Goal: Information Seeking & Learning: Learn about a topic

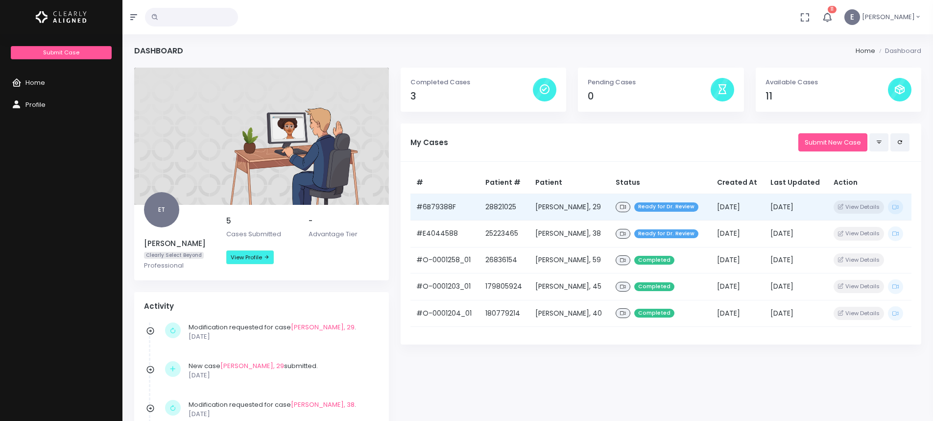
click at [676, 199] on td "Ready for Dr. Review" at bounding box center [660, 206] width 101 height 26
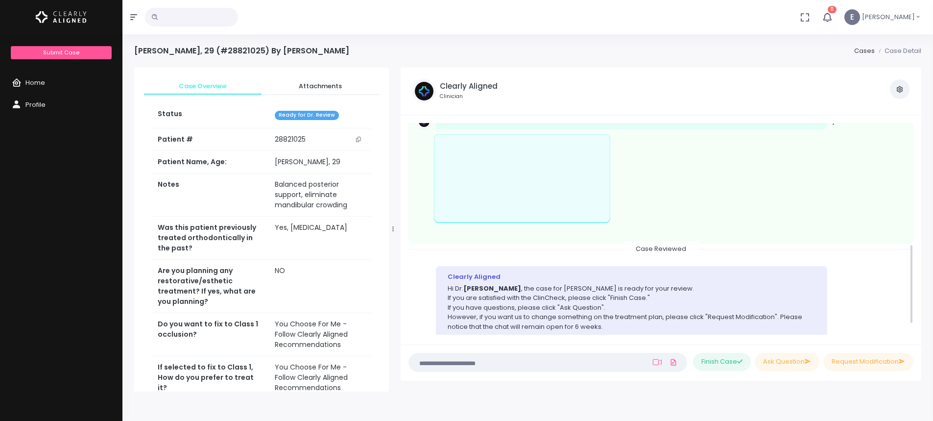
scroll to position [347, 0]
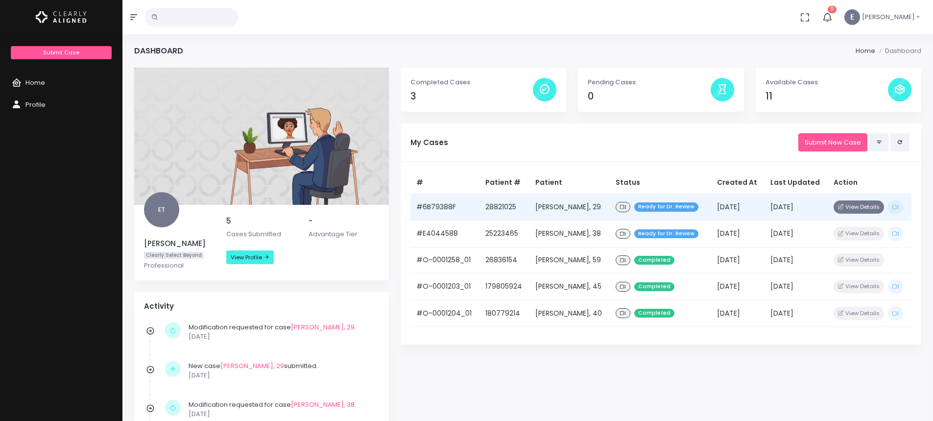
click at [872, 206] on button "View Details" at bounding box center [859, 206] width 50 height 13
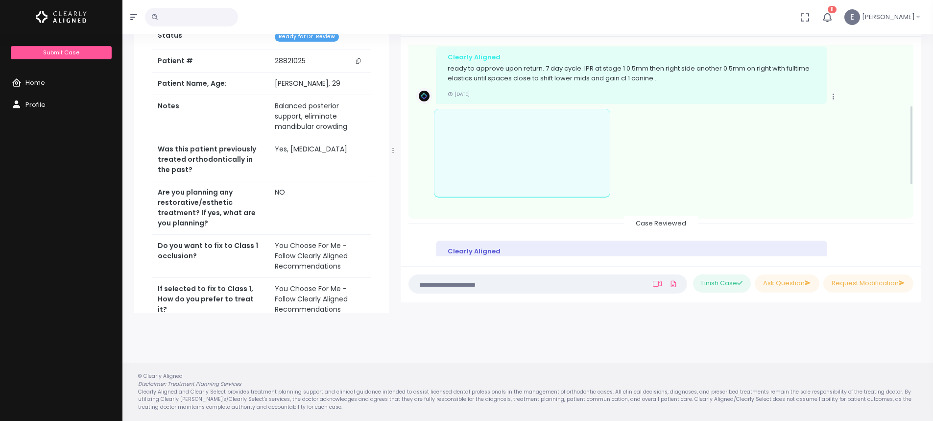
scroll to position [151, 0]
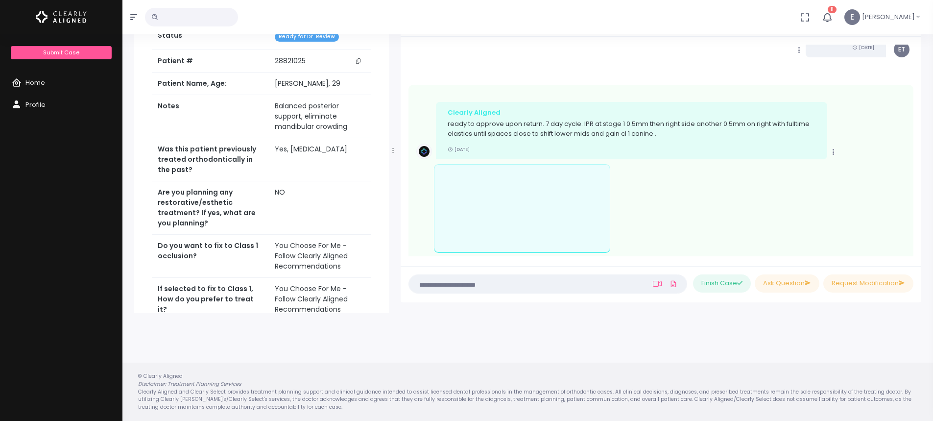
click at [645, 208] on div "scrollable content" at bounding box center [617, 208] width 367 height 88
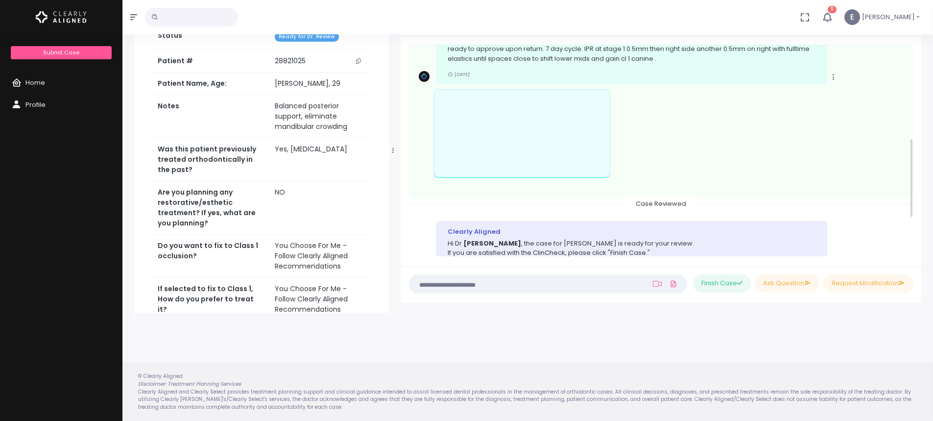
scroll to position [249, 0]
